Goal: Information Seeking & Learning: Learn about a topic

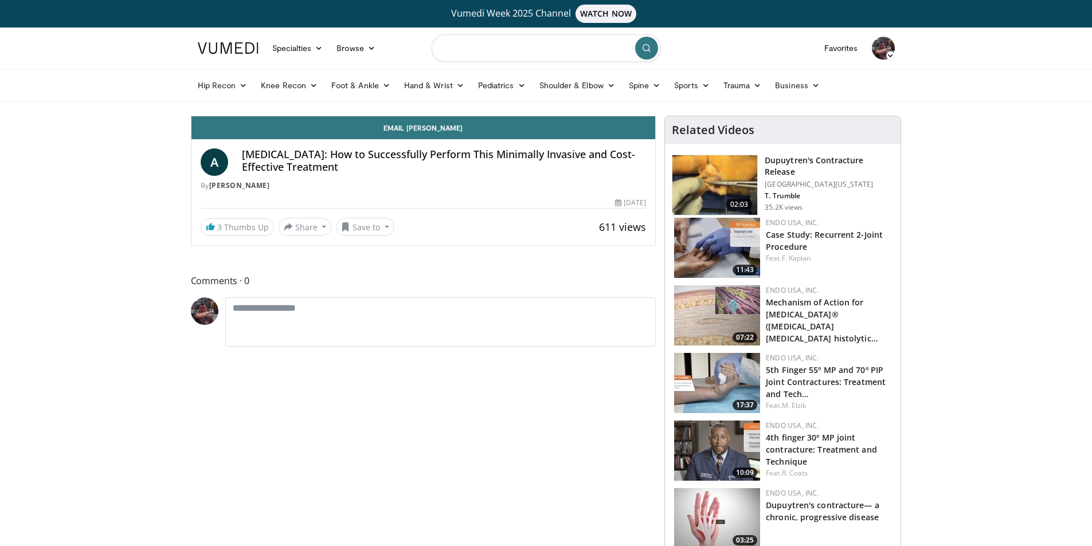
click at [544, 45] on input "Search topics, interventions" at bounding box center [546, 48] width 229 height 28
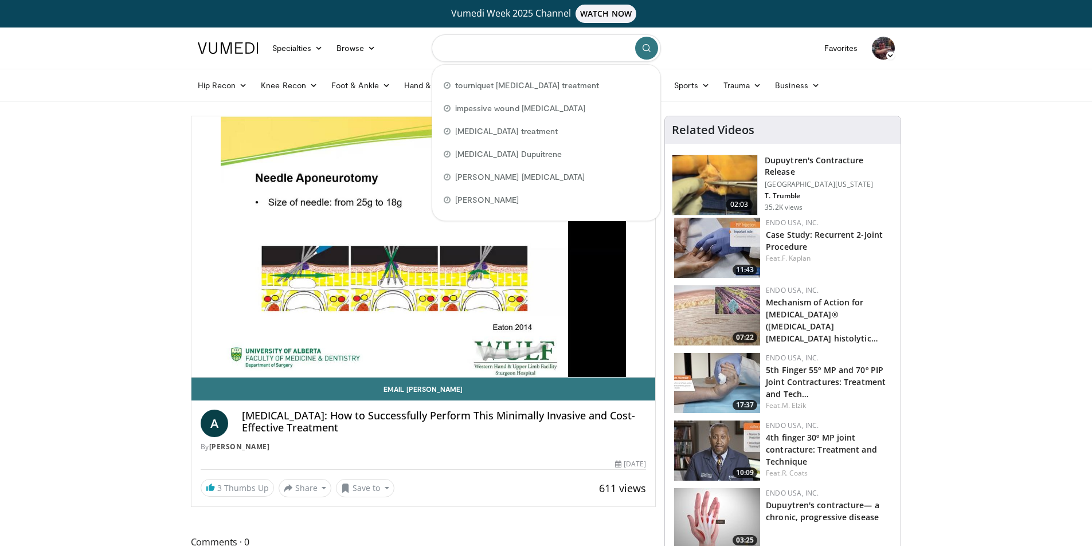
type input "*"
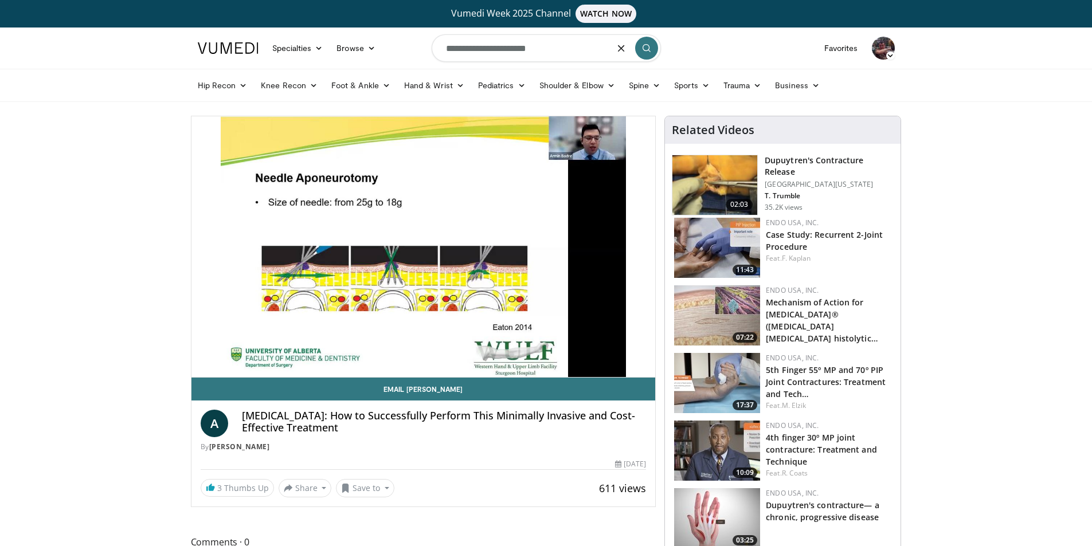
type input "**********"
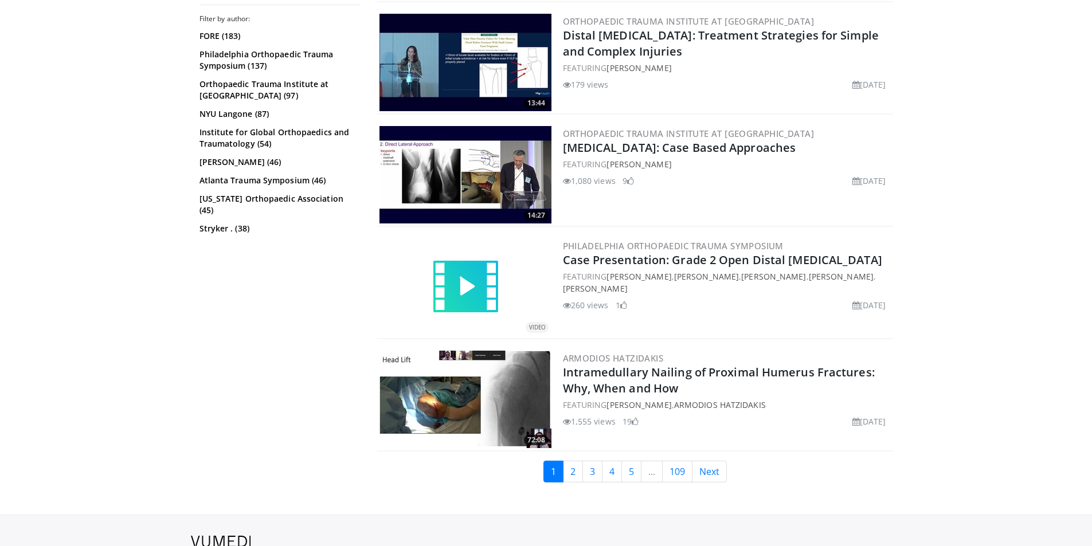
scroll to position [2787, 0]
